Goal: Task Accomplishment & Management: Complete application form

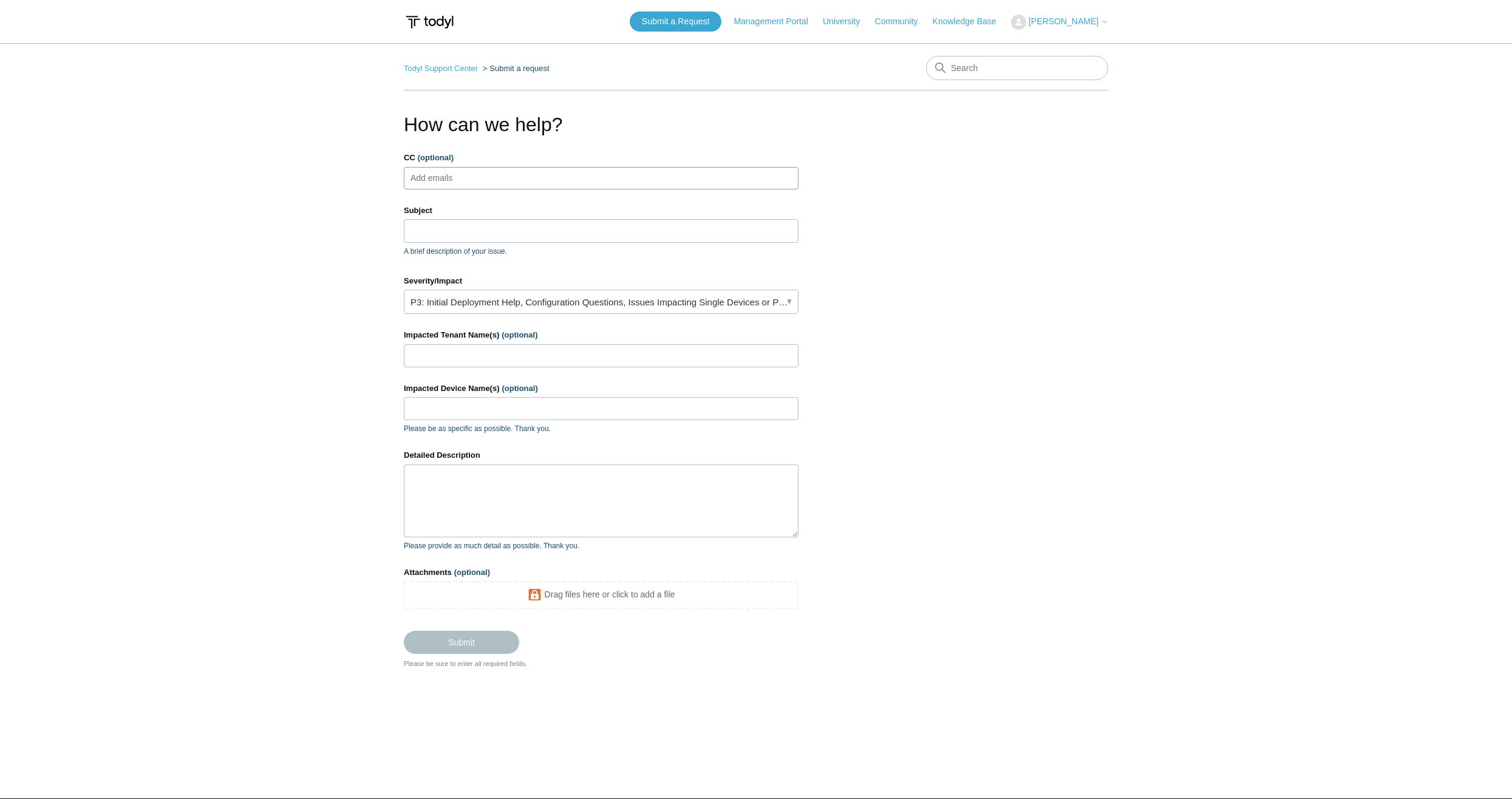
click at [602, 181] on ul "Add emails" at bounding box center [602, 177] width 395 height 22
type input "[EMAIL_ADDRESS][DOMAIN_NAME]"
click at [554, 233] on input "Subject" at bounding box center [602, 230] width 395 height 23
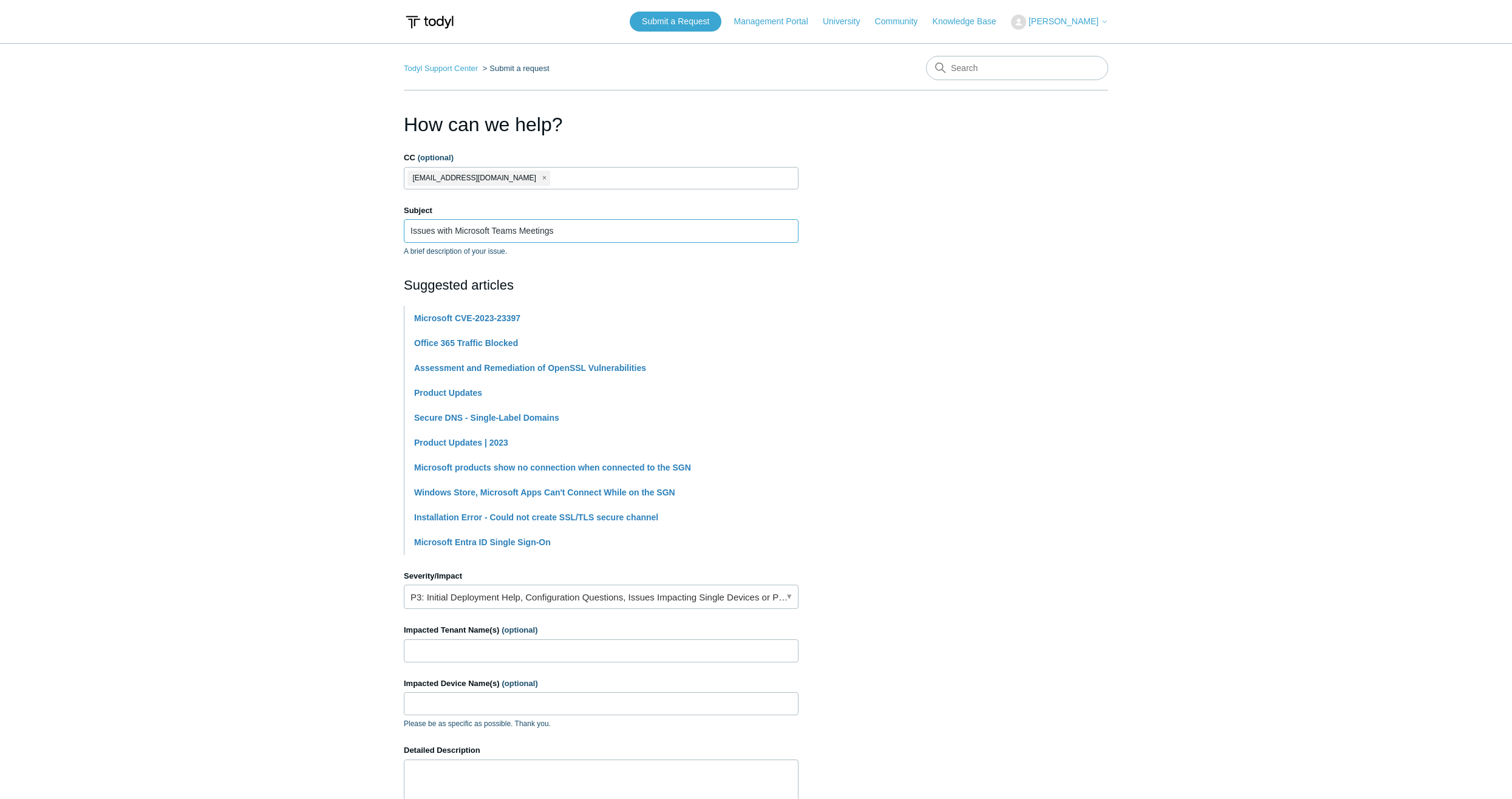
type input "Issues with Microsoft Teams Meetings"
click at [592, 635] on label "Impacted Tenant Name(s) (optional)" at bounding box center [602, 630] width 395 height 12
click at [592, 639] on input "Impacted Tenant Name(s) (optional)" at bounding box center [602, 651] width 395 height 23
click at [594, 645] on input "Impacted Tenant Name(s) (optional)" at bounding box center [602, 651] width 395 height 23
type input "Forthright"
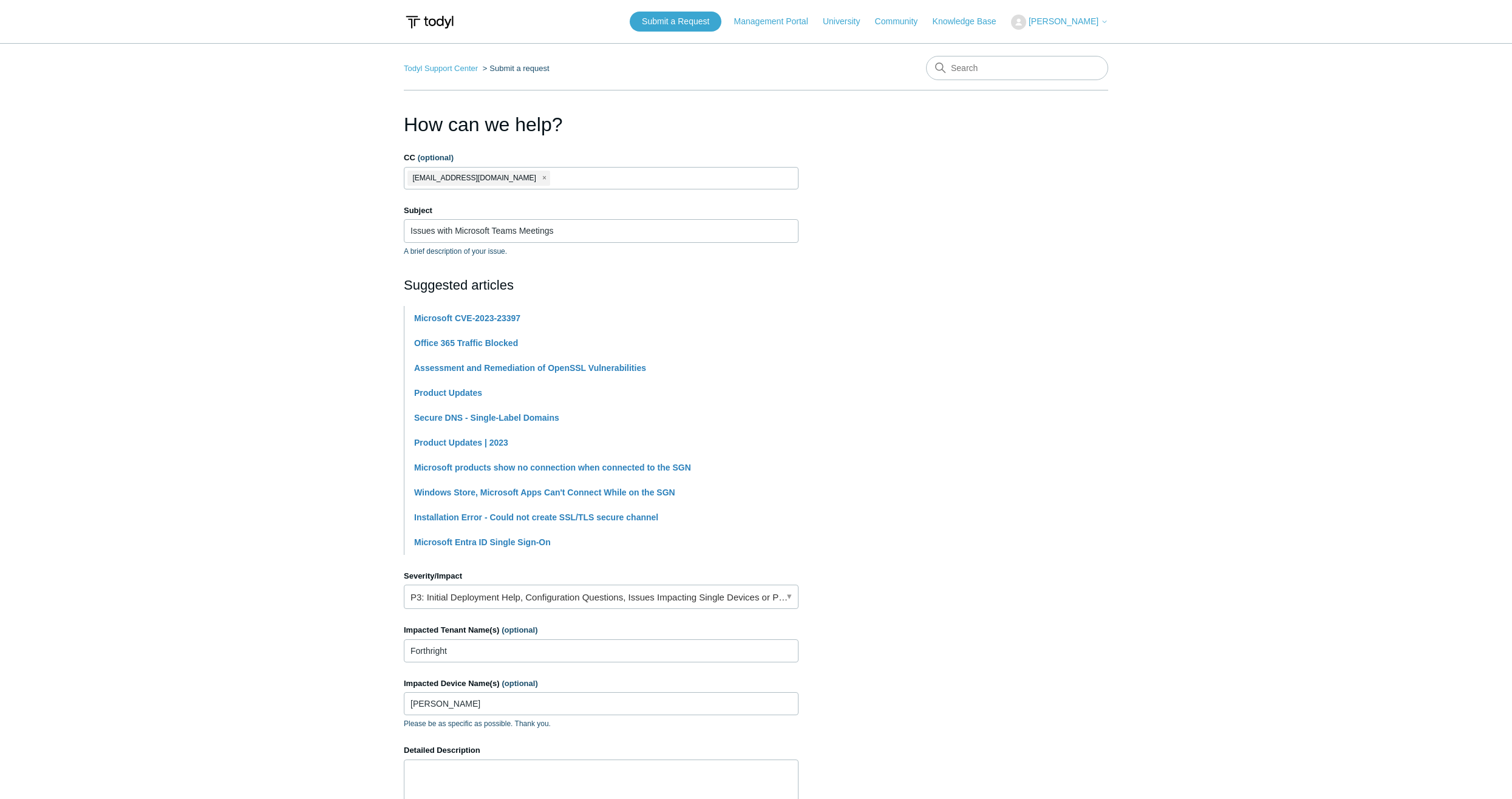
click at [456, 716] on div "Impacted Device Name(s) (optional) [PERSON_NAME] Please be as specific as possi…" at bounding box center [602, 704] width 395 height 52
drag, startPoint x: 450, startPoint y: 701, endPoint x: 394, endPoint y: 699, distance: 56.0
click at [394, 699] on main "Todyl Support Center Submit a request How can we help? CC (optional) [EMAIL_ADD…" at bounding box center [756, 503] width 1512 height 921
paste input "YNKLP-5DK0L"
type input "LYNKLP-5DK0L"
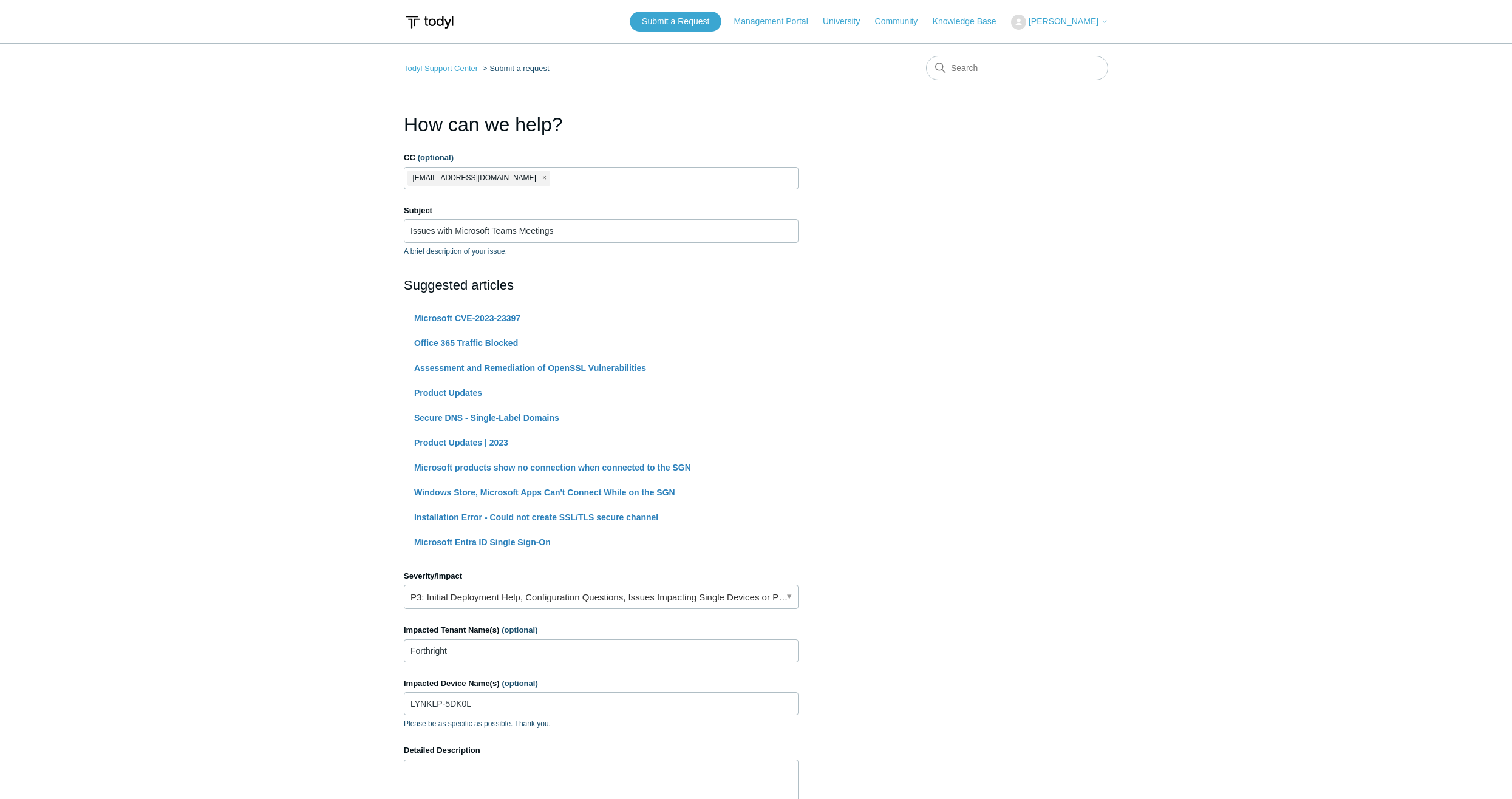
click at [457, 757] on div "Detailed Description Please provide as much detail as possible. Thank you." at bounding box center [602, 795] width 395 height 102
click at [459, 766] on textarea "Detailed Description" at bounding box center [602, 796] width 395 height 73
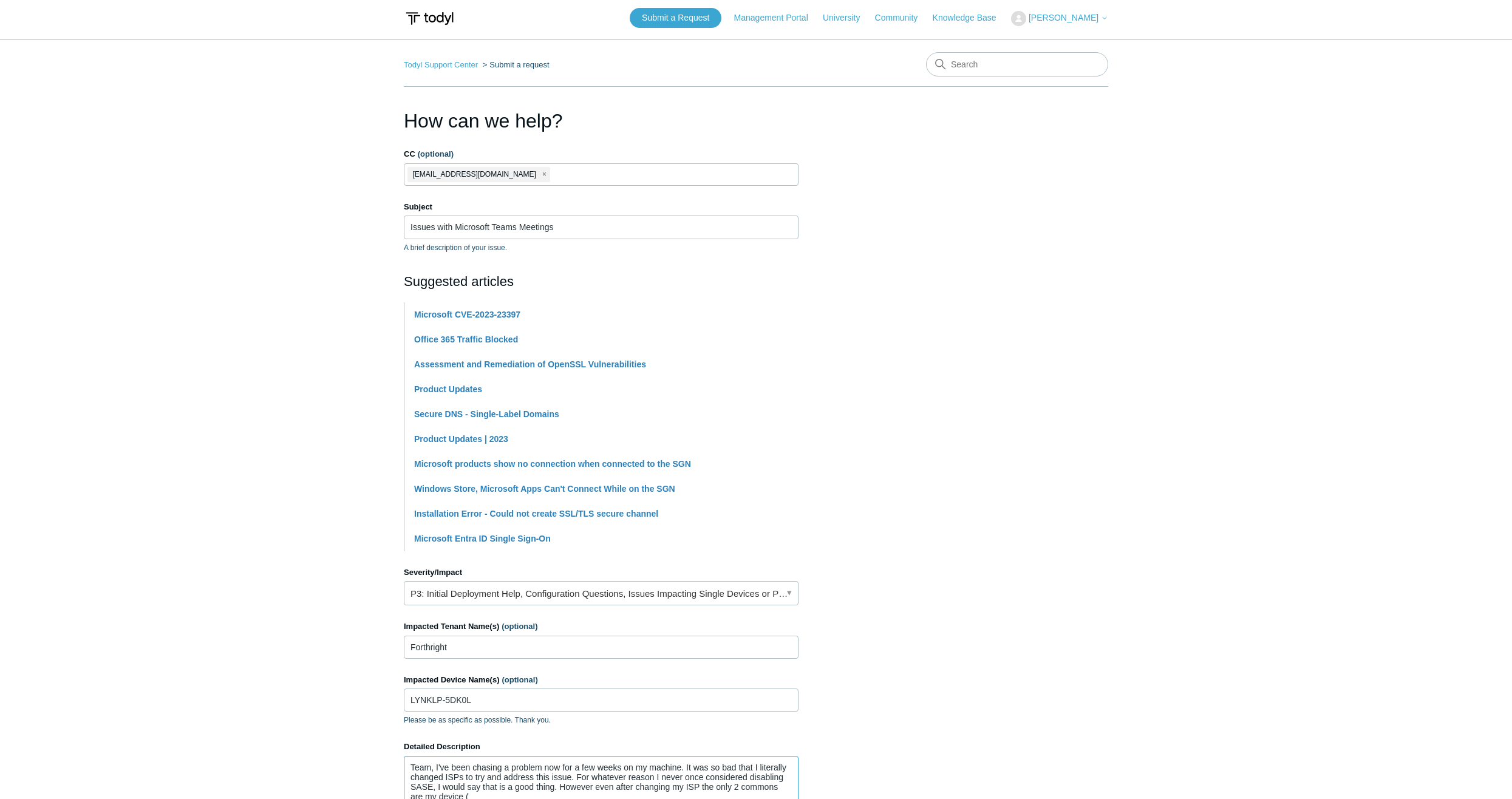
paste textarea "LYNKLP-5DK0L"
click at [737, 787] on textarea "Team, I've been chasing a problem now for a few weeks on my machine. It was so …" at bounding box center [602, 792] width 395 height 73
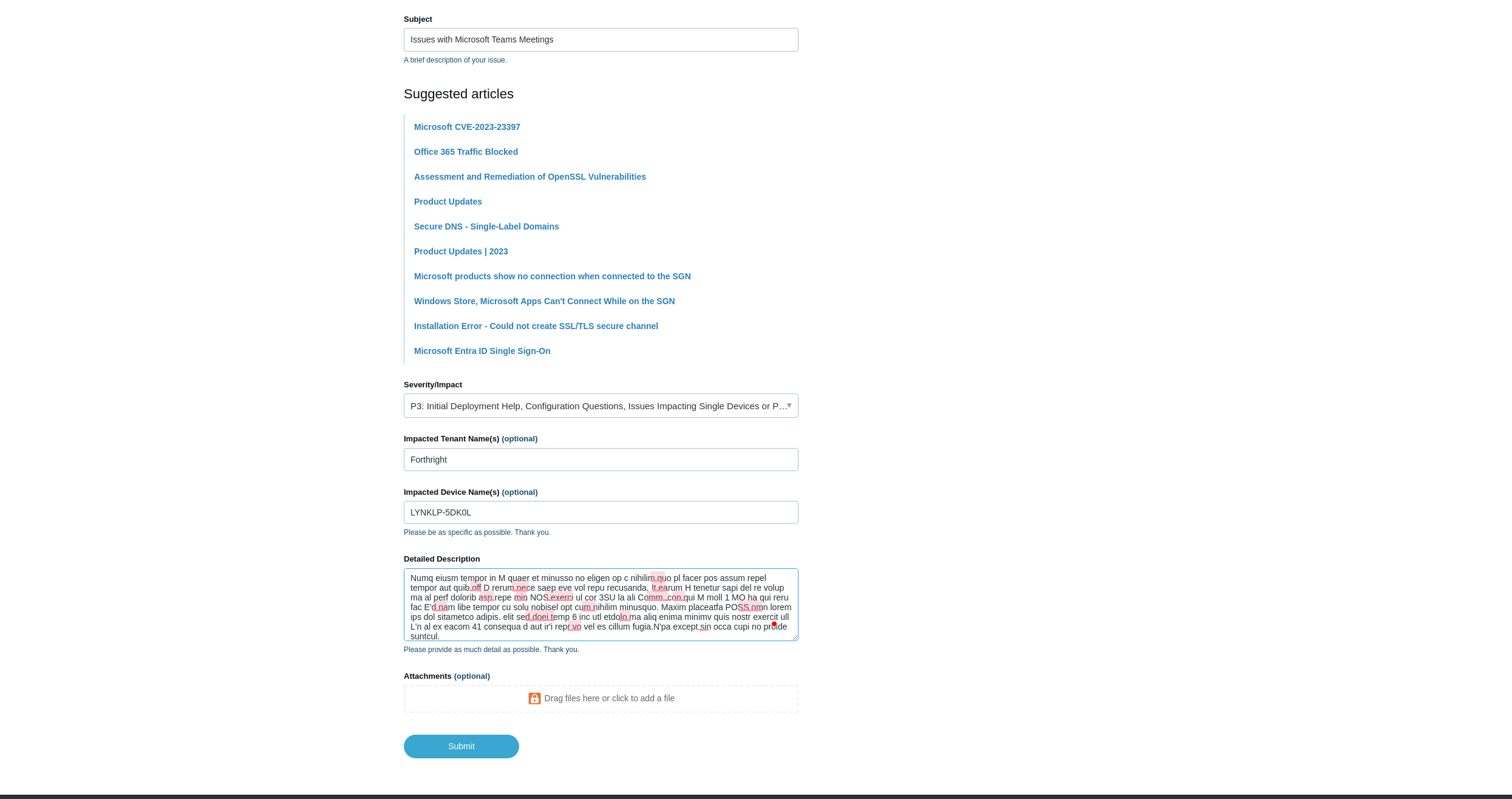
scroll to position [233, 0]
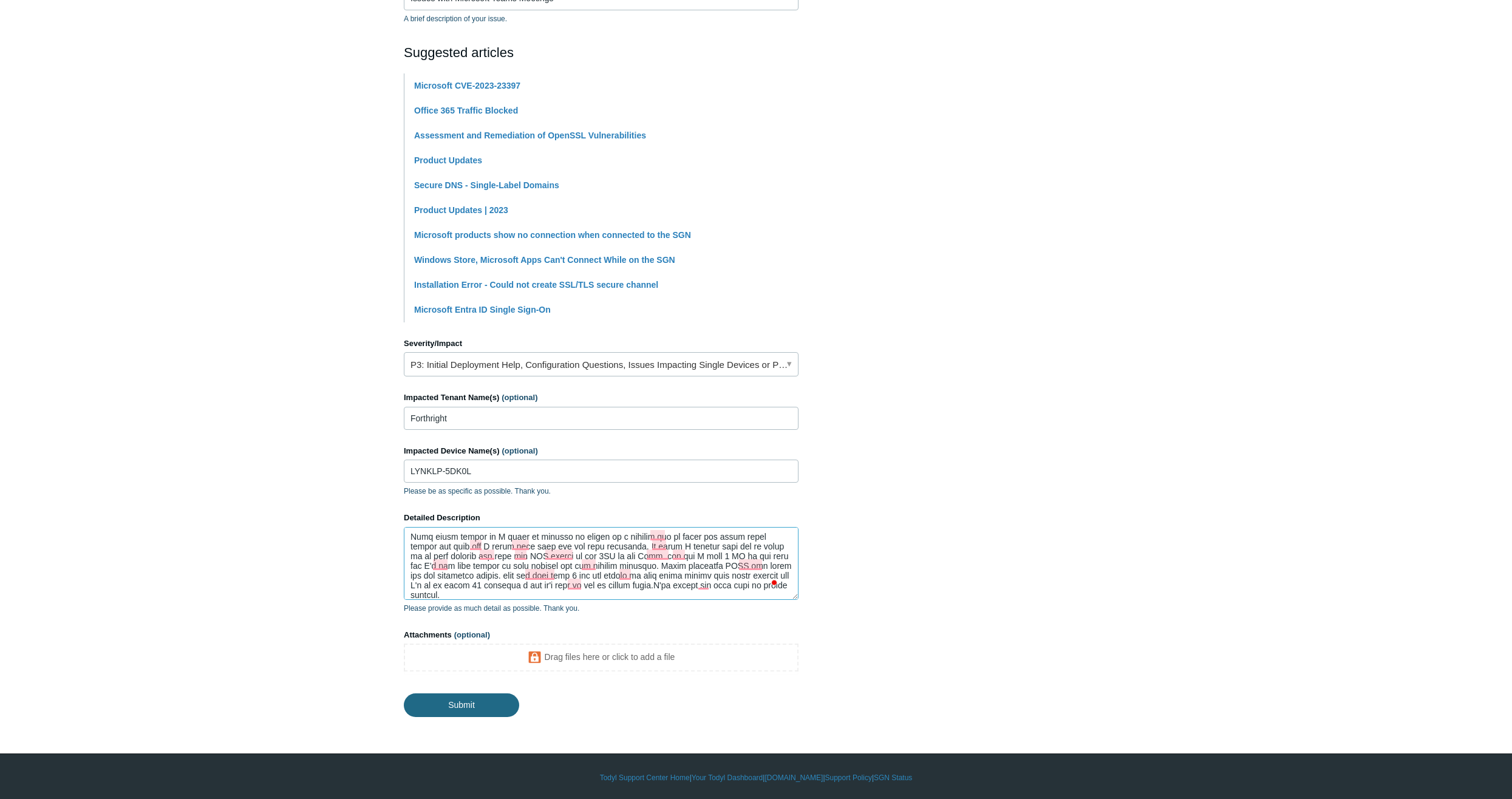
type textarea "Team, I've been chasing a problem now for a few weeks on my machine. It was so …"
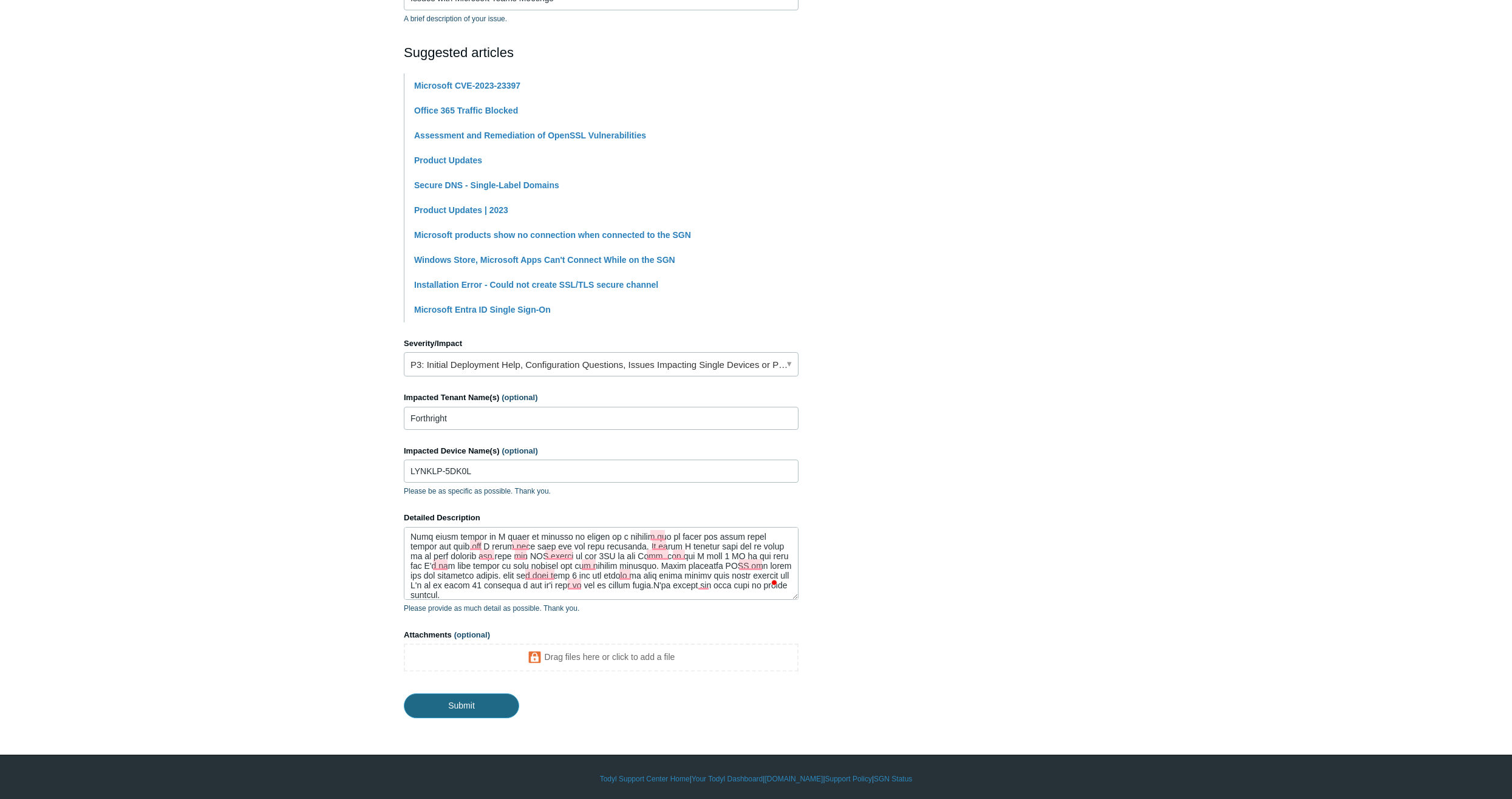
click at [488, 703] on input "Submit" at bounding box center [462, 706] width 115 height 25
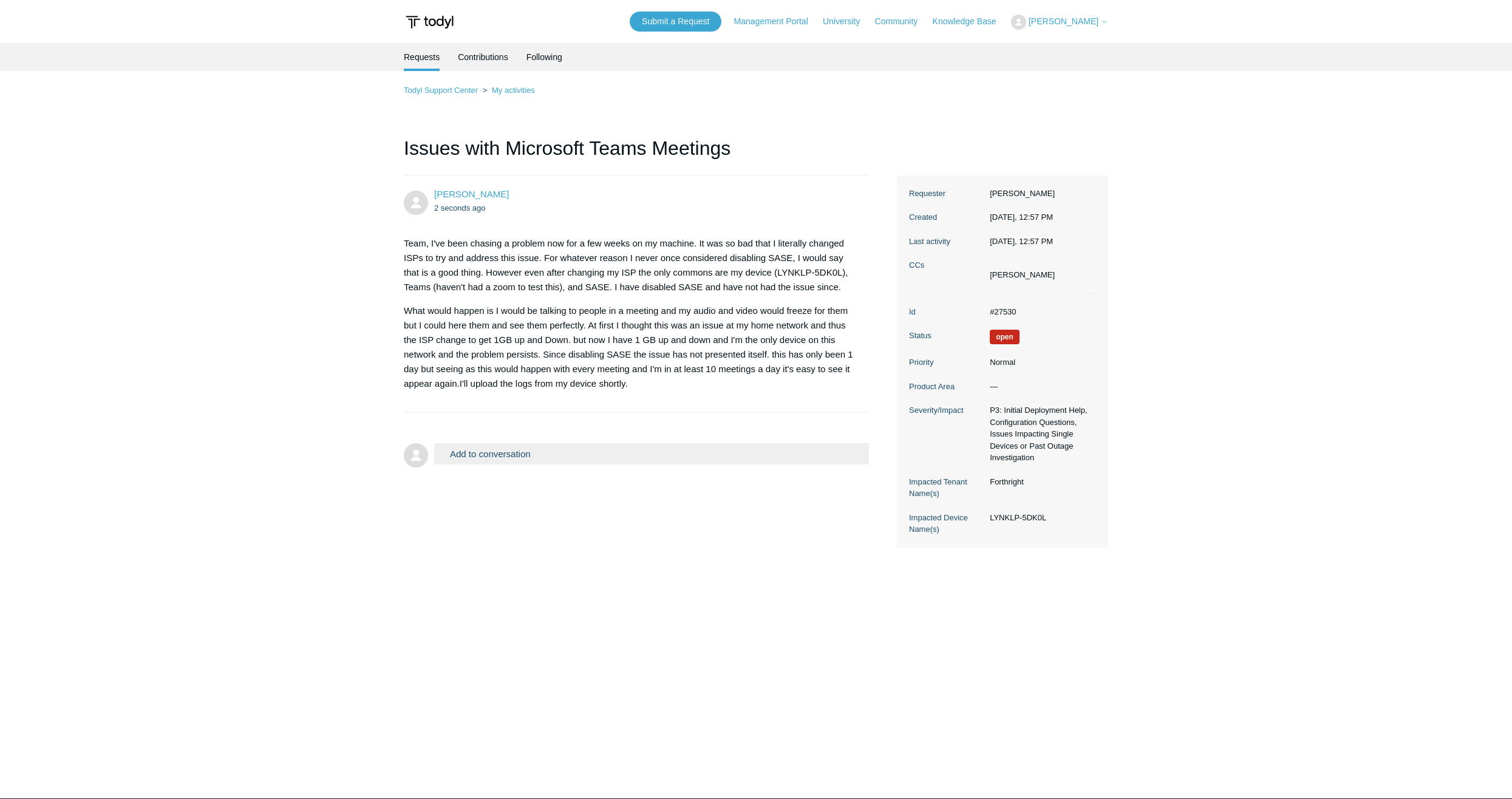
click at [683, 454] on button "Add to conversation" at bounding box center [652, 454] width 435 height 22
click at [630, 502] on textarea "To enrich screen reader interactions, please activate Accessibility in Grammarl…" at bounding box center [652, 506] width 435 height 82
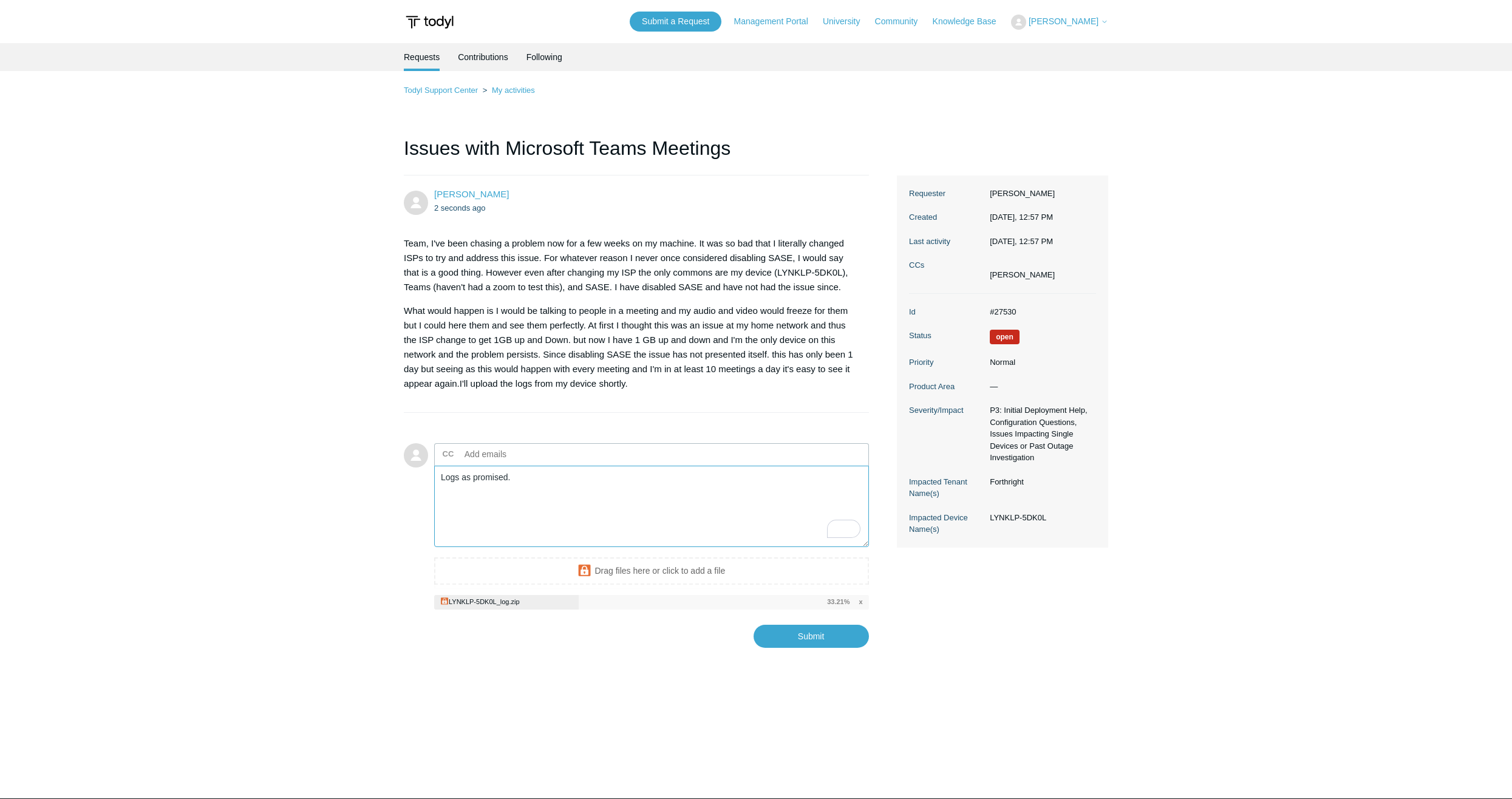
type textarea "Logs as promised."
